Goal: Task Accomplishment & Management: Use online tool/utility

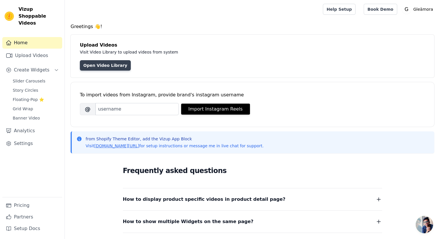
click at [94, 63] on link "Open Video Library" at bounding box center [105, 65] width 51 height 10
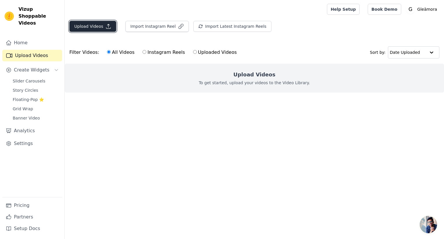
click at [90, 28] on button "Upload Videos" at bounding box center [92, 26] width 47 height 11
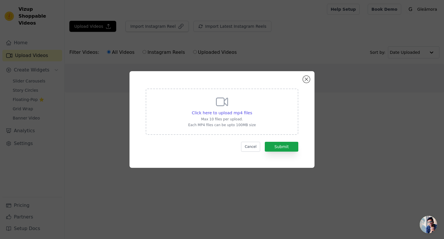
click at [236, 117] on p "Max 10 files per upload." at bounding box center [222, 119] width 68 height 5
click at [252, 110] on input "Click here to upload mp4 files Max 10 files per upload. Each MP4 files can be u…" at bounding box center [252, 110] width 0 height 0
type input "C:\fakepath\WhatsApp Video 2025-08-14 at 20.11.21_d6ff2eb2.mp4"
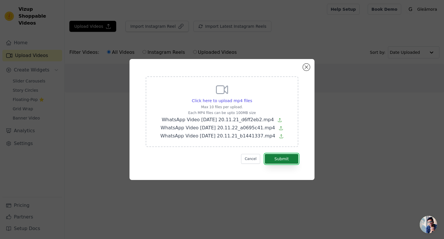
click at [277, 157] on button "Submit" at bounding box center [282, 159] width 34 height 10
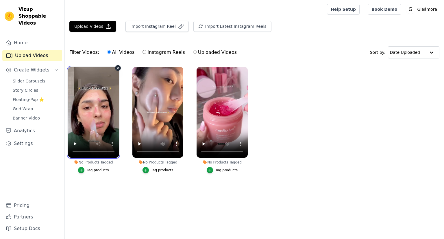
click at [90, 114] on video at bounding box center [93, 112] width 51 height 91
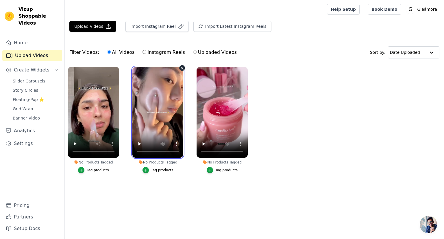
click at [163, 108] on video at bounding box center [157, 112] width 51 height 91
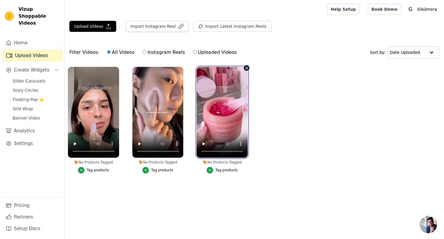
click at [237, 100] on video at bounding box center [222, 112] width 51 height 91
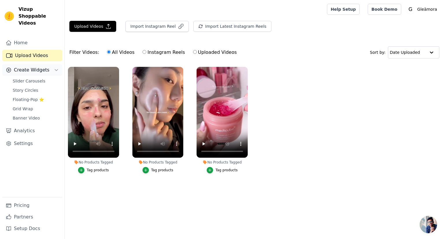
click at [37, 66] on span "Create Widgets" at bounding box center [32, 69] width 36 height 7
click at [47, 64] on button "Create Widgets" at bounding box center [32, 70] width 60 height 12
click at [30, 77] on link "Slider Carousels" at bounding box center [35, 81] width 53 height 8
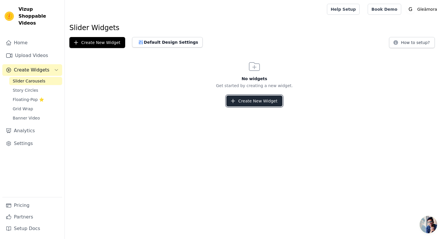
click at [251, 103] on button "Create New Widget" at bounding box center [254, 100] width 56 height 11
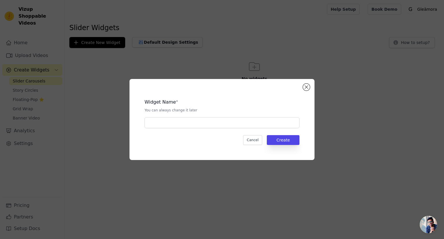
click at [183, 129] on div "Widget Name * You can always change it later Cancel Create" at bounding box center [222, 119] width 166 height 62
click at [165, 125] on input "text" at bounding box center [221, 122] width 155 height 11
paste input "MediCube Collagen Jelly"
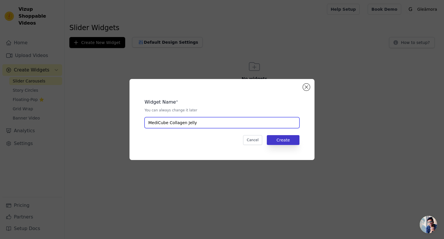
type input "MediCube Collagen Jelly"
click at [282, 138] on button "Create" at bounding box center [283, 140] width 33 height 10
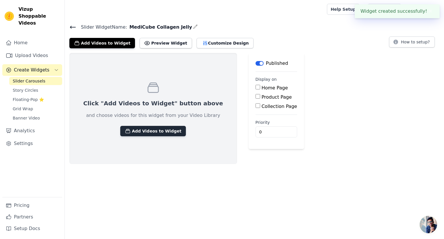
click at [139, 127] on button "Add Videos to Widget" at bounding box center [153, 131] width 66 height 10
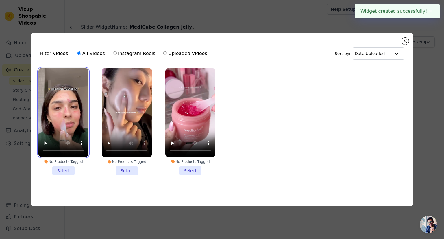
click at [71, 106] on video at bounding box center [63, 112] width 50 height 89
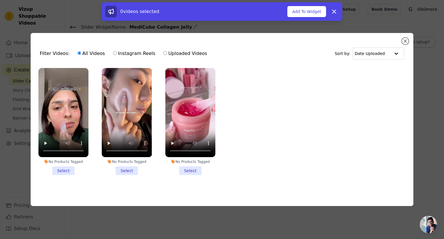
click at [62, 165] on li "No Products Tagged Select" at bounding box center [63, 121] width 50 height 107
click at [0, 0] on input "No Products Tagged Select" at bounding box center [0, 0] width 0 height 0
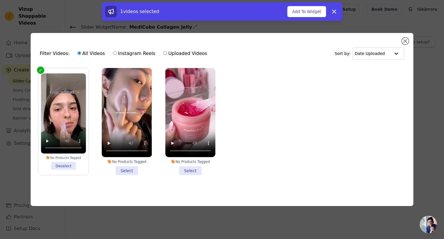
click at [131, 167] on li "No Products Tagged Select" at bounding box center [127, 121] width 50 height 107
click at [0, 0] on input "No Products Tagged Select" at bounding box center [0, 0] width 0 height 0
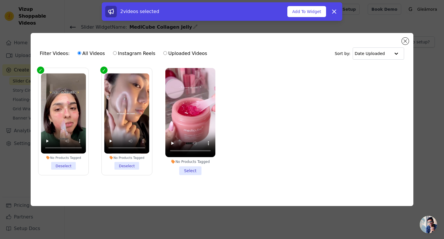
click at [186, 171] on li "No Products Tagged Select" at bounding box center [190, 121] width 50 height 107
click at [0, 0] on input "No Products Tagged Select" at bounding box center [0, 0] width 0 height 0
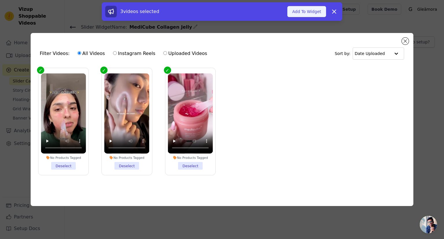
click at [313, 14] on button "Add To Widget" at bounding box center [306, 11] width 39 height 11
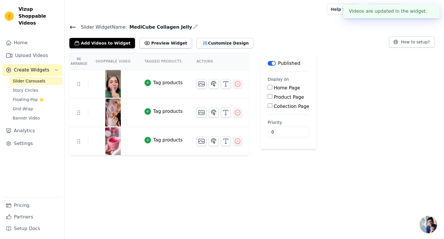
click at [268, 96] on input "Product Page" at bounding box center [270, 96] width 5 height 5
checkbox input "true"
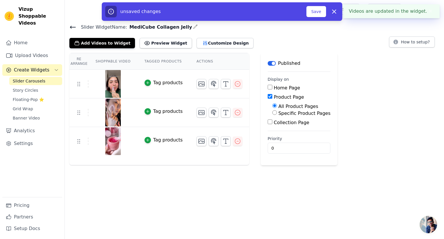
click at [278, 112] on label "Specific Product Pages" at bounding box center [304, 112] width 52 height 5
click at [274, 112] on input "Specific Product Pages" at bounding box center [274, 112] width 5 height 5
radio input "true"
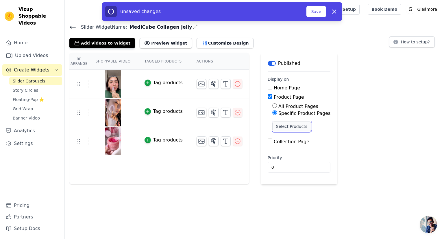
click at [288, 127] on button "Select Products" at bounding box center [291, 126] width 39 height 10
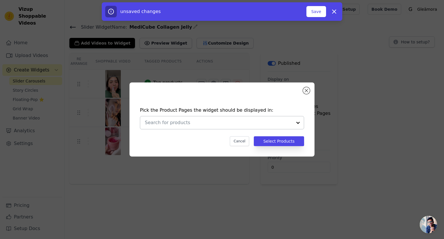
click at [168, 118] on div at bounding box center [218, 122] width 147 height 13
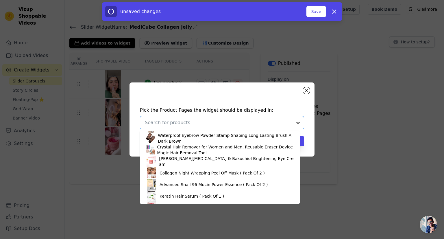
scroll to position [183, 0]
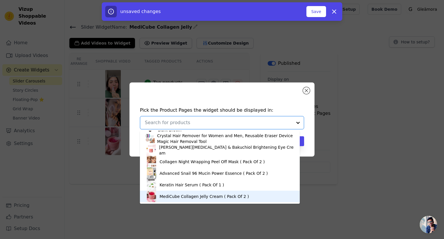
click at [167, 197] on div "MediCube Collagen Jelly Cream ( Pack Of 2 )" at bounding box center [204, 196] width 89 height 6
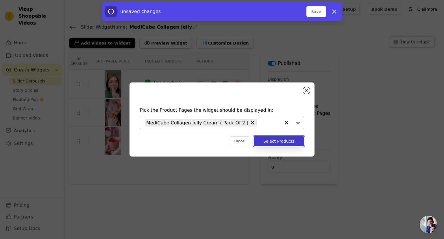
click at [283, 142] on button "Select Products" at bounding box center [279, 141] width 50 height 10
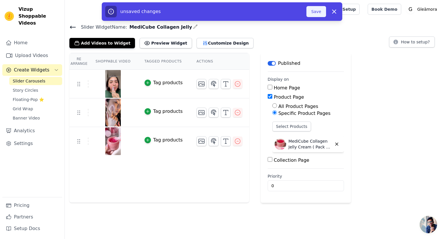
click at [316, 12] on button "Save" at bounding box center [316, 11] width 20 height 11
